Goal: Navigation & Orientation: Find specific page/section

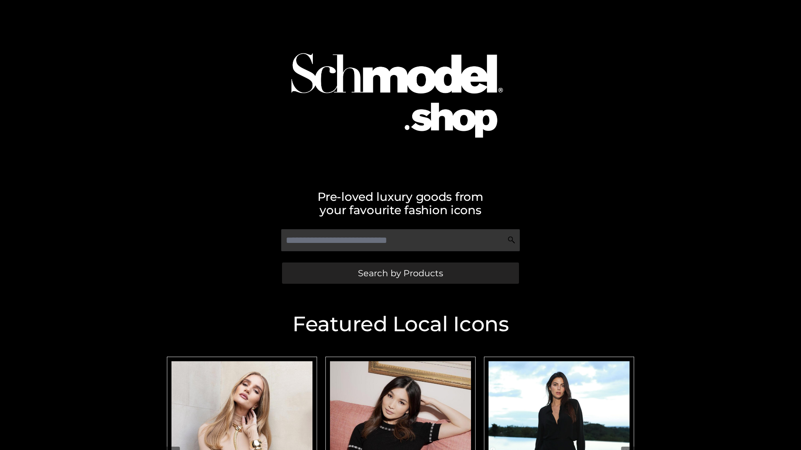
click at [400, 273] on span "Search by Products" at bounding box center [400, 273] width 85 height 9
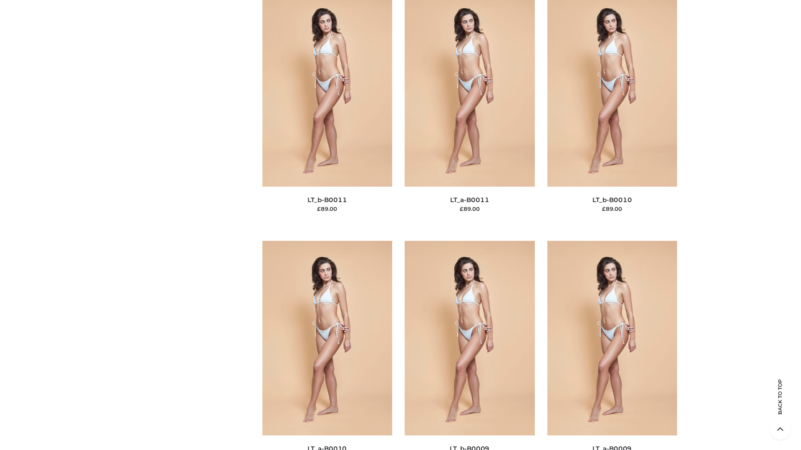
scroll to position [3746, 0]
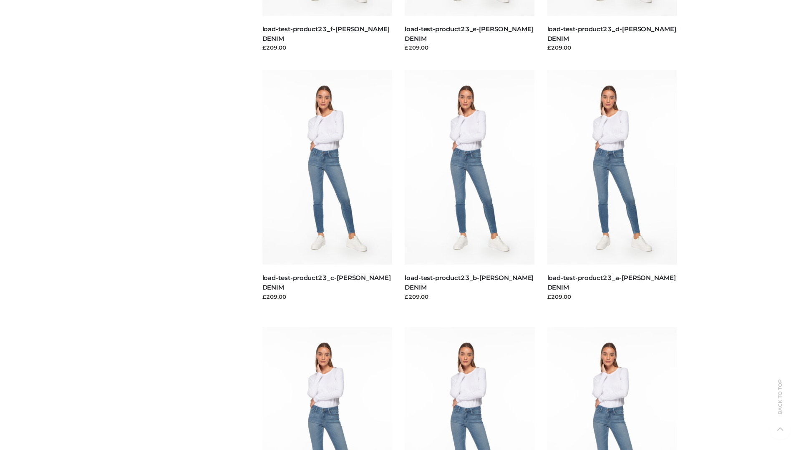
scroll to position [732, 0]
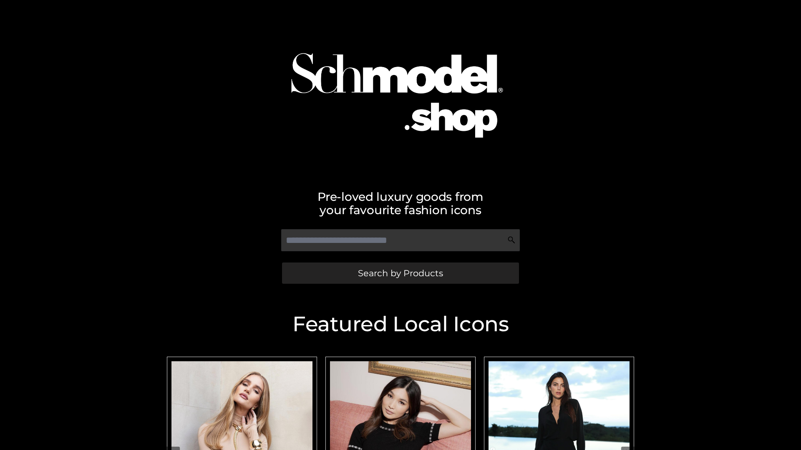
click at [400, 273] on span "Search by Products" at bounding box center [400, 273] width 85 height 9
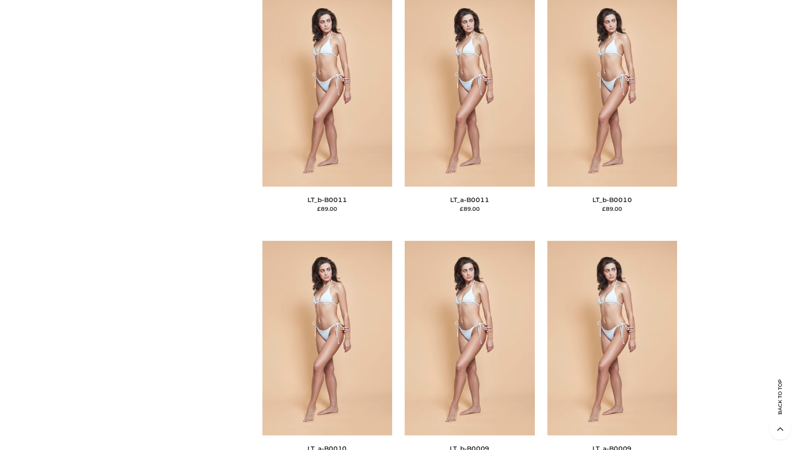
scroll to position [3746, 0]
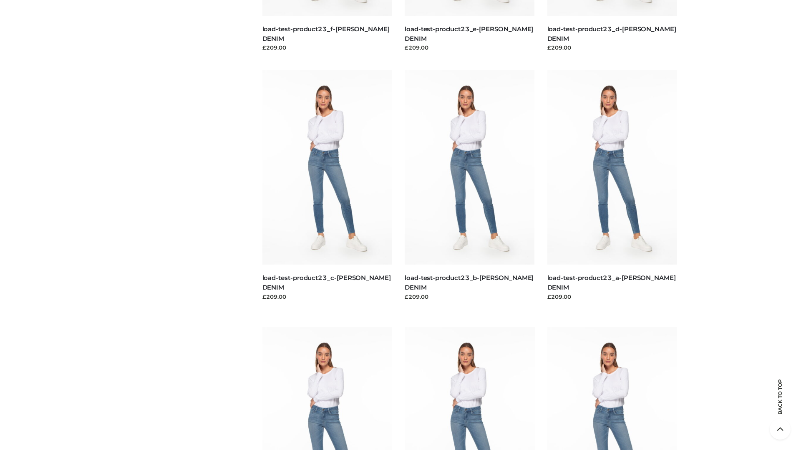
scroll to position [732, 0]
